Goal: Task Accomplishment & Management: Use online tool/utility

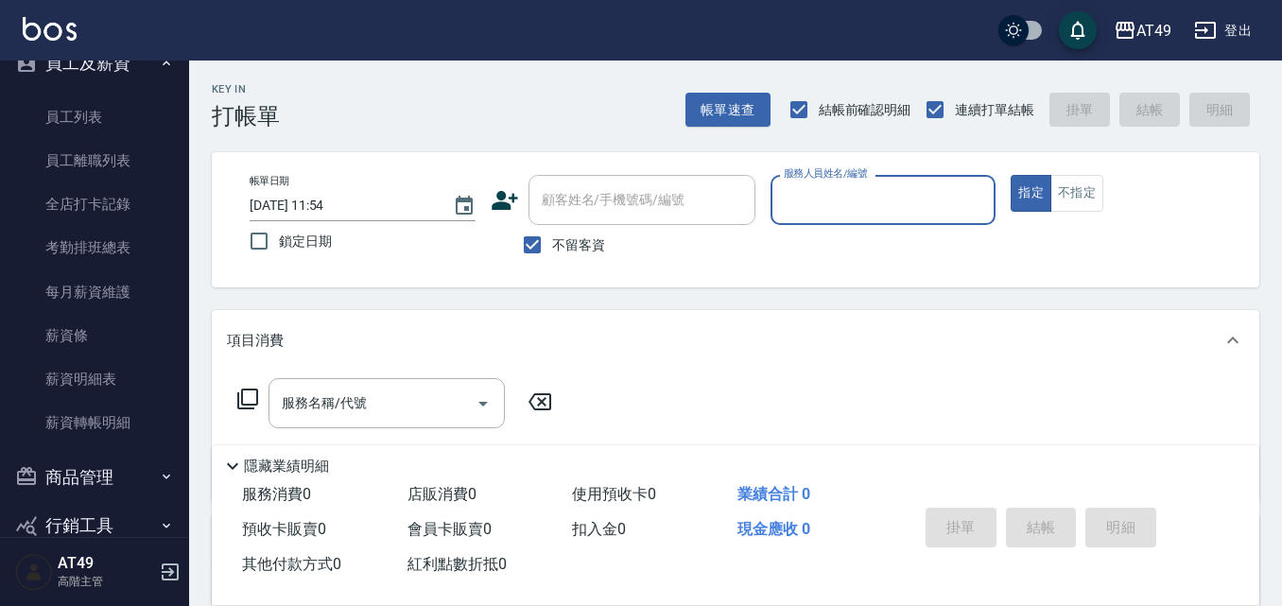
scroll to position [848, 0]
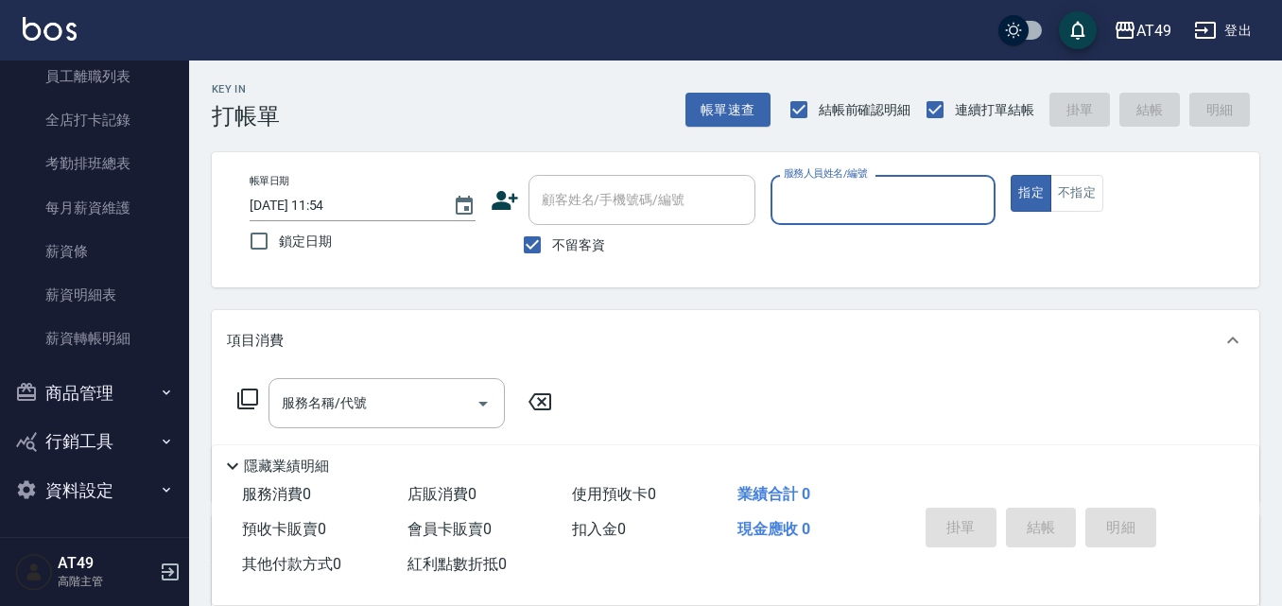
click at [71, 483] on button "資料設定" at bounding box center [95, 490] width 174 height 49
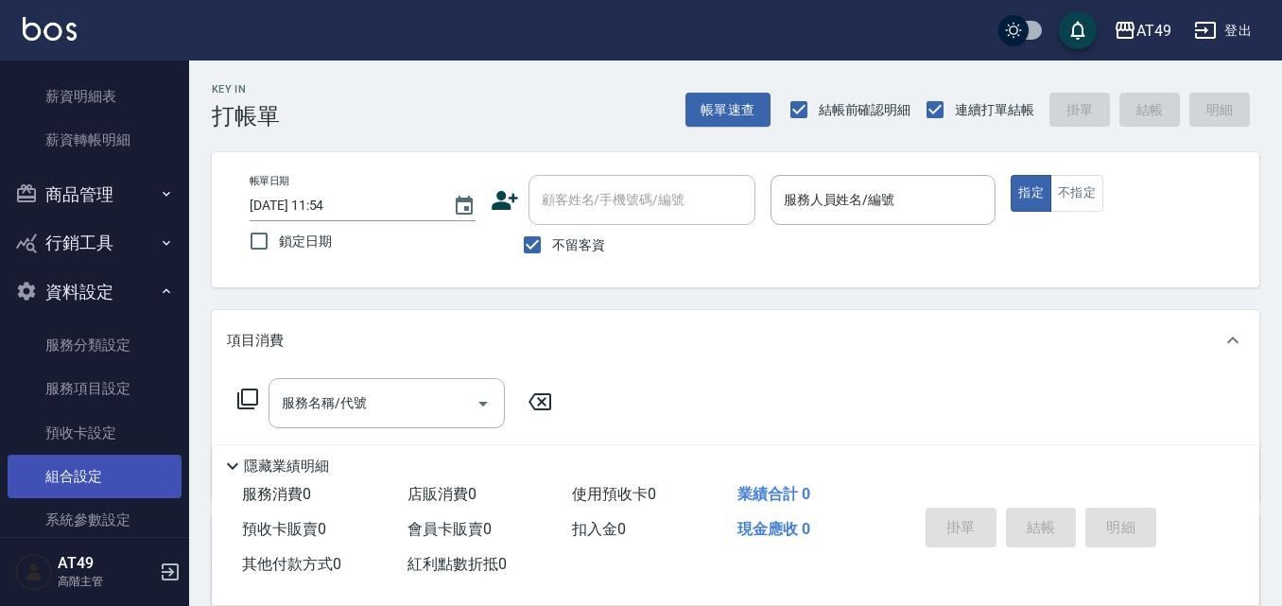
scroll to position [1017, 0]
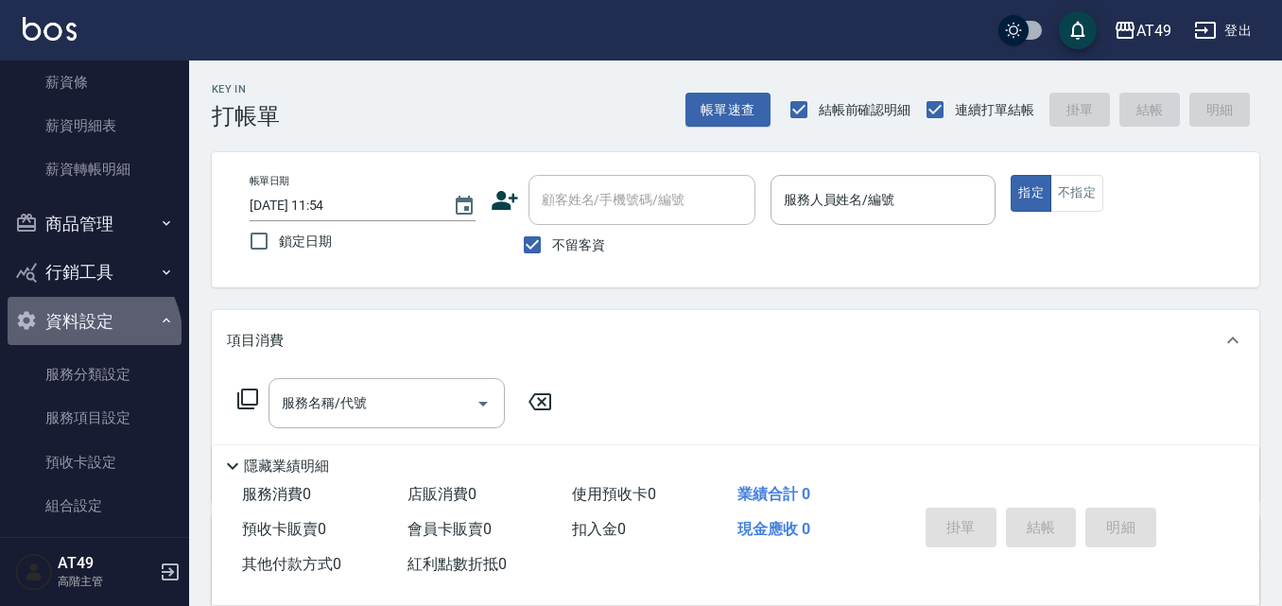
click at [90, 334] on button "資料設定" at bounding box center [95, 321] width 174 height 49
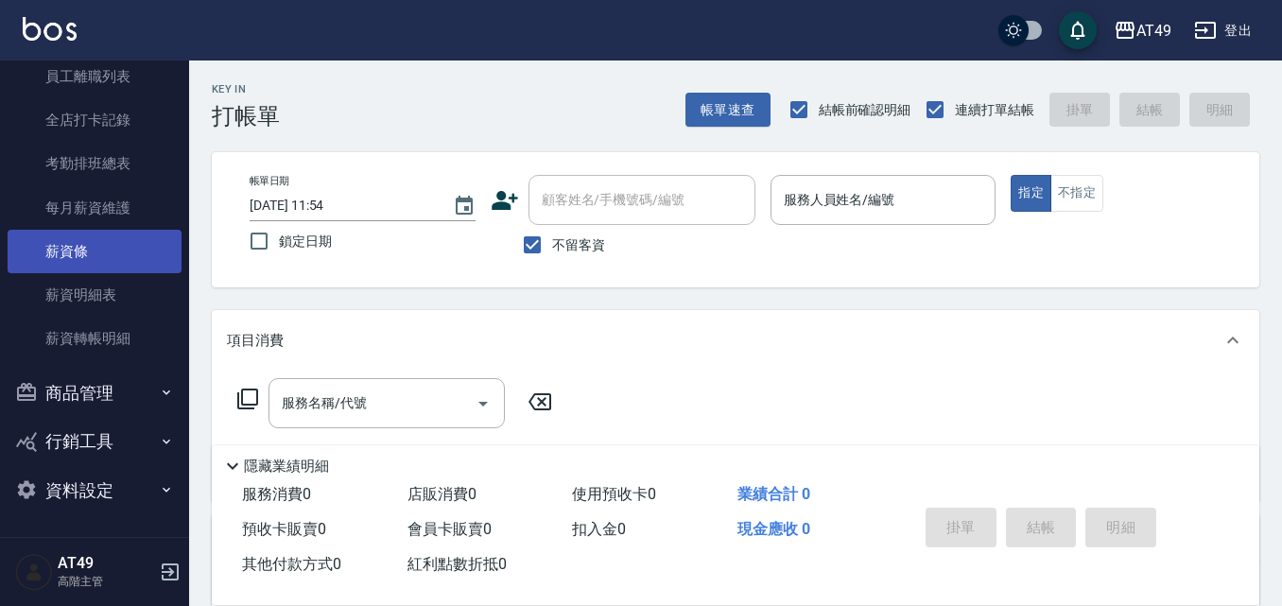
scroll to position [848, 0]
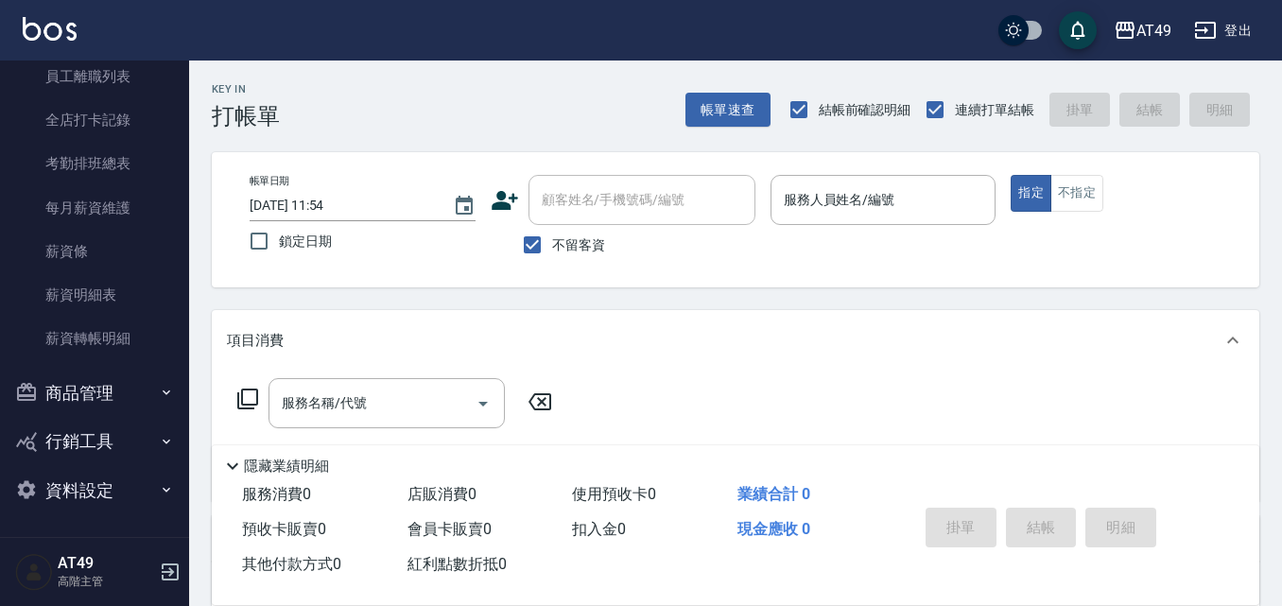
click at [80, 383] on button "商品管理" at bounding box center [95, 393] width 174 height 49
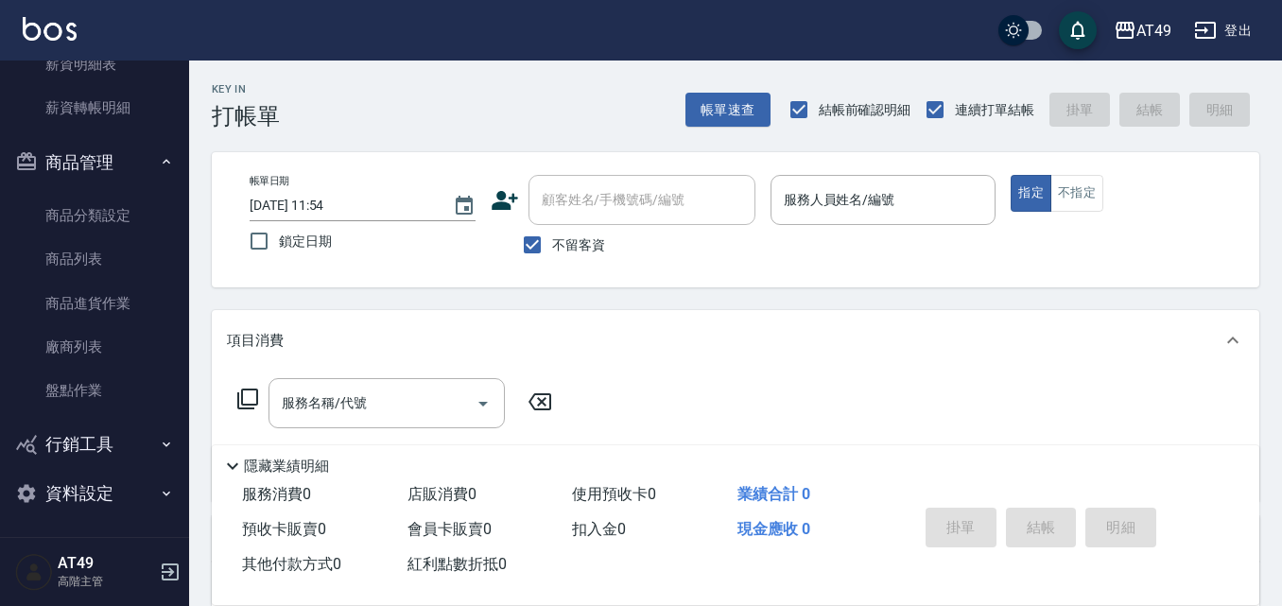
scroll to position [1082, 0]
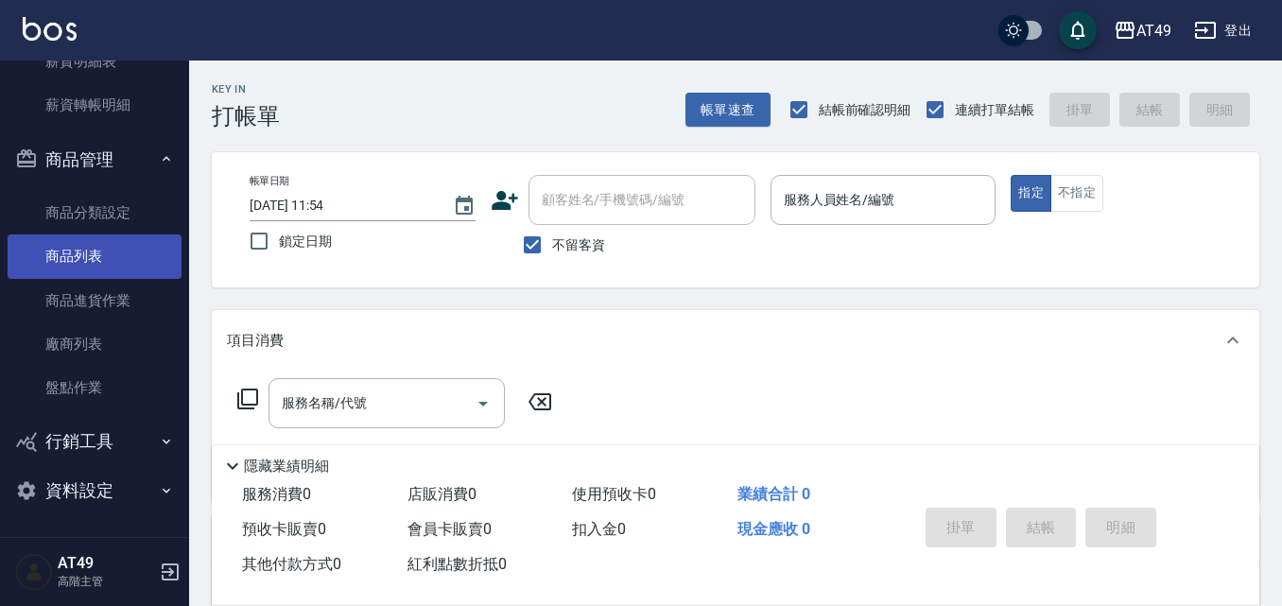
click at [85, 248] on link "商品列表" at bounding box center [95, 255] width 174 height 43
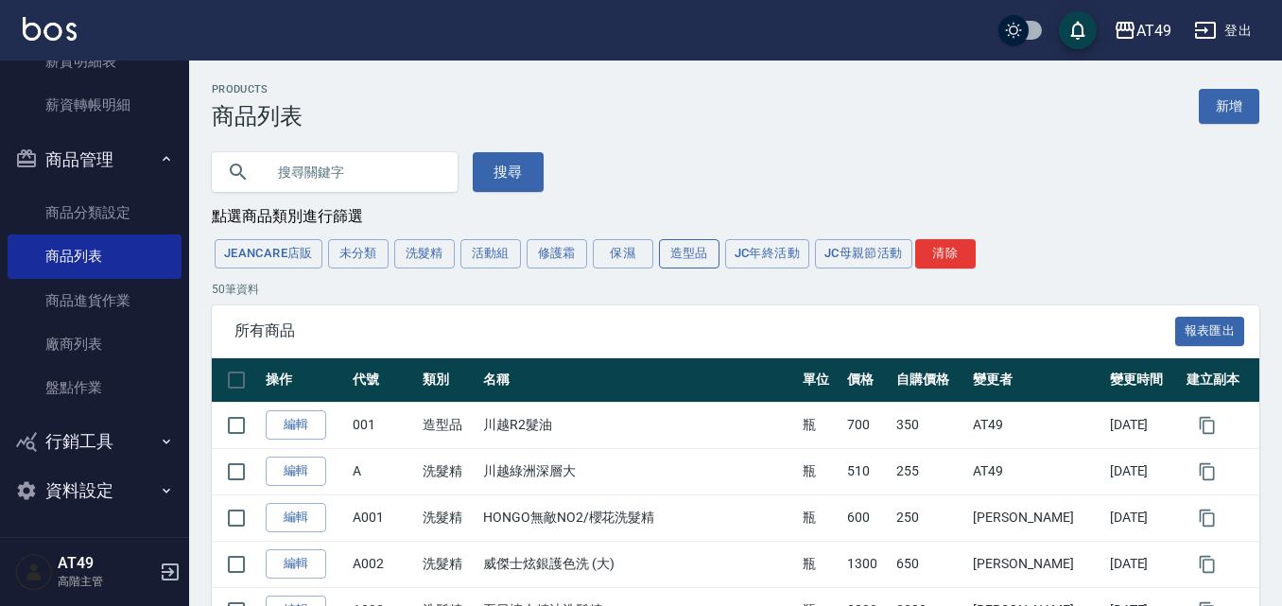
click at [685, 257] on button "造型品" at bounding box center [689, 253] width 61 height 29
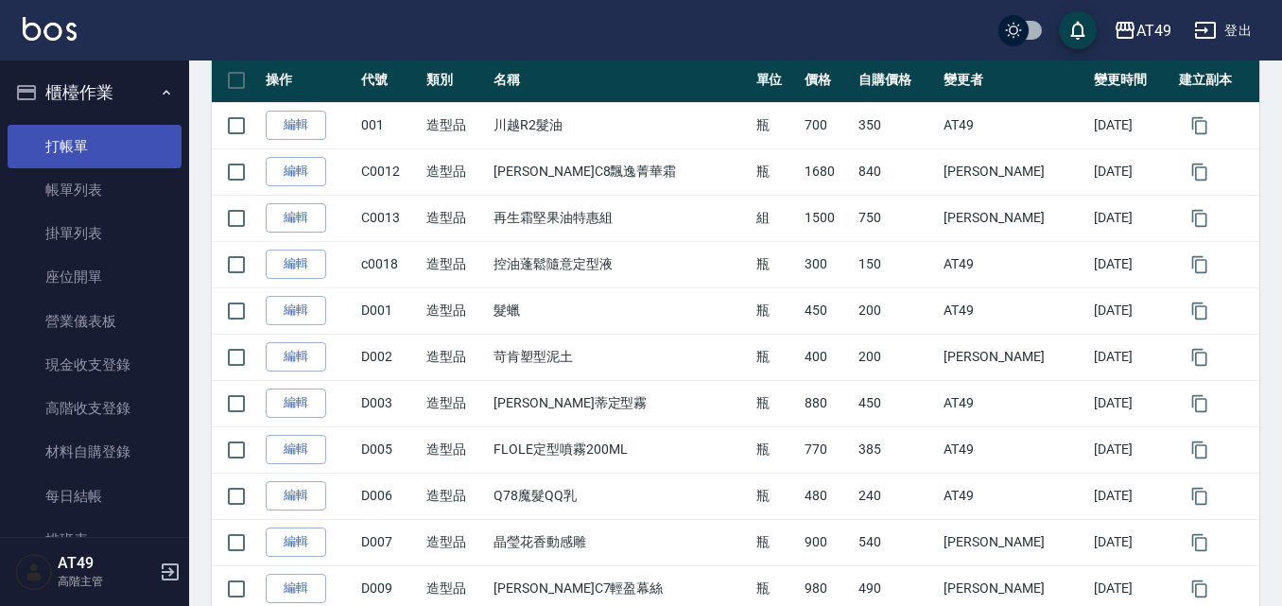
click at [113, 127] on link "打帳單" at bounding box center [95, 146] width 174 height 43
